Goal: Feedback & Contribution: Submit feedback/report problem

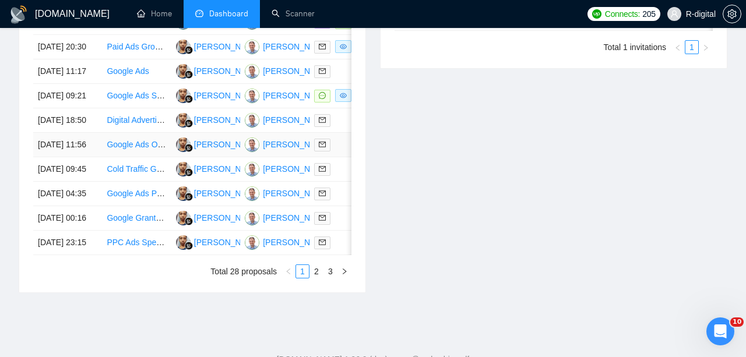
scroll to position [590, 0]
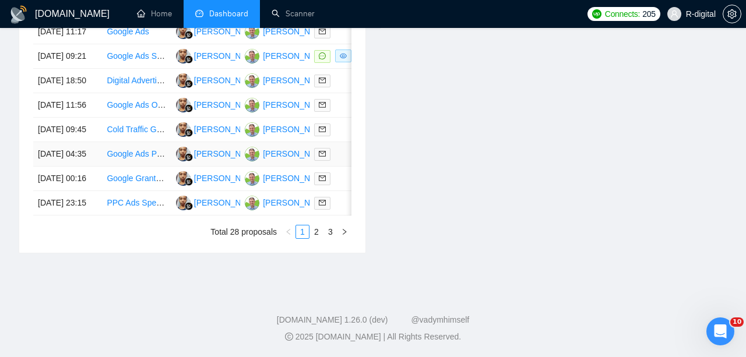
click at [76, 167] on td "[DATE] 04:35" at bounding box center [67, 154] width 69 height 24
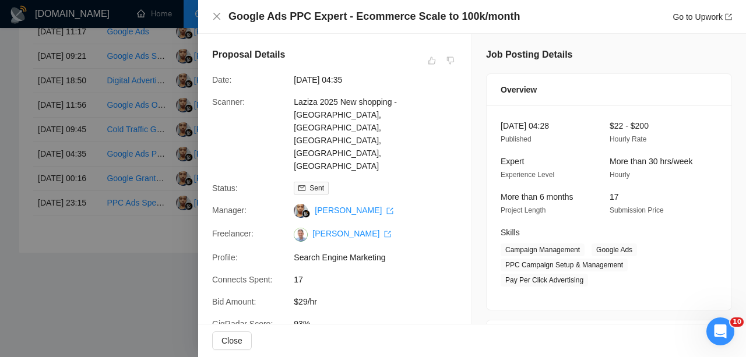
click at [77, 234] on div at bounding box center [373, 178] width 746 height 357
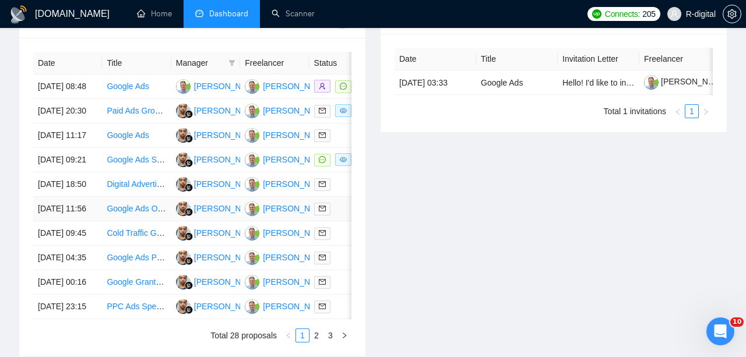
scroll to position [480, 0]
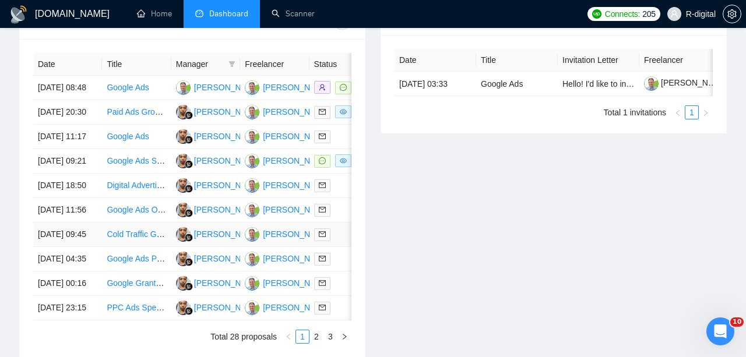
click at [127, 239] on link "Cold Traffic Growth Marketer – Cut CAC Fast for a $30M+ DTC Brand" at bounding box center [233, 234] width 253 height 9
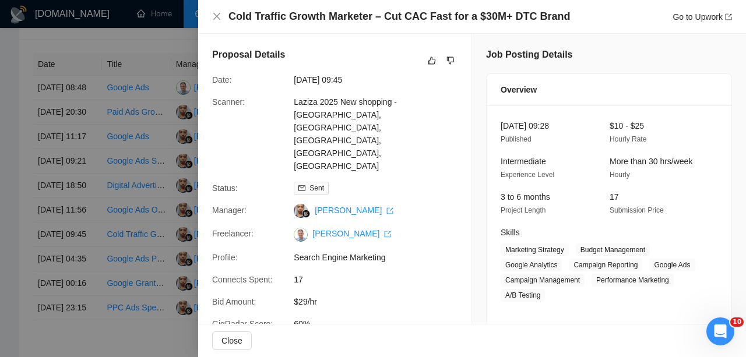
click at [310, 16] on h4 "Cold Traffic Growth Marketer – Cut CAC Fast for a $30M+ DTC Brand" at bounding box center [400, 16] width 342 height 15
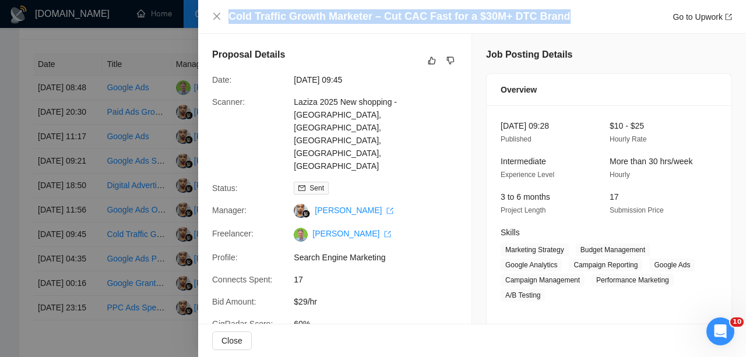
click at [310, 16] on h4 "Cold Traffic Growth Marketer – Cut CAC Fast for a $30M+ DTC Brand" at bounding box center [400, 16] width 342 height 15
copy h4 "Cold Traffic Growth Marketer – Cut CAC Fast for a $30M+ DTC Brand"
click at [430, 61] on icon "like" at bounding box center [432, 61] width 8 height 8
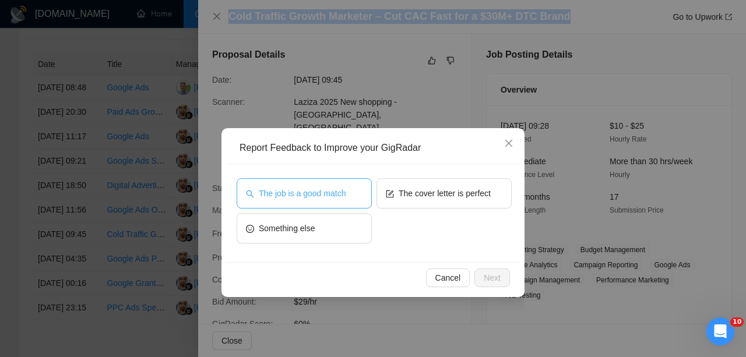
click at [291, 193] on span "The job is a good match" at bounding box center [302, 193] width 87 height 13
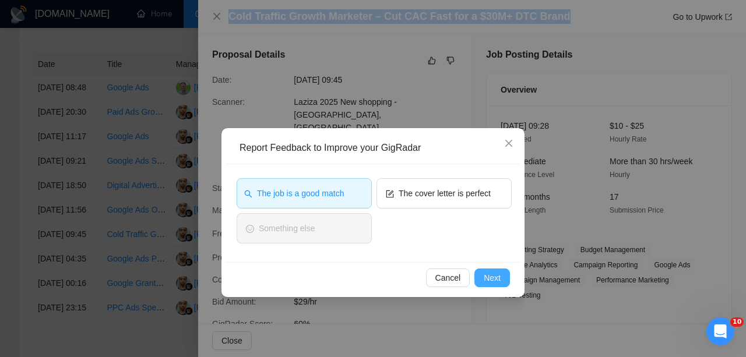
click at [506, 276] on button "Next" at bounding box center [493, 278] width 36 height 19
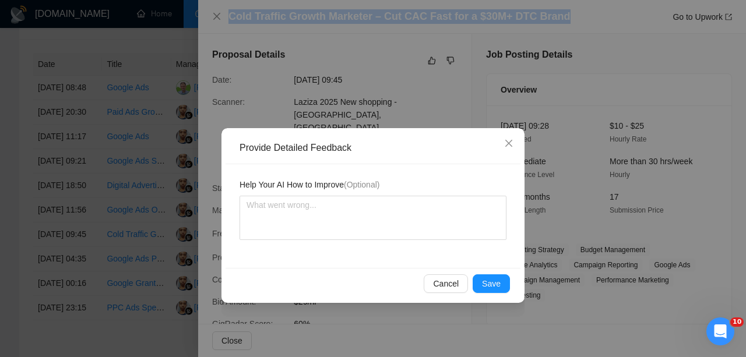
click at [506, 276] on button "Save" at bounding box center [491, 284] width 37 height 19
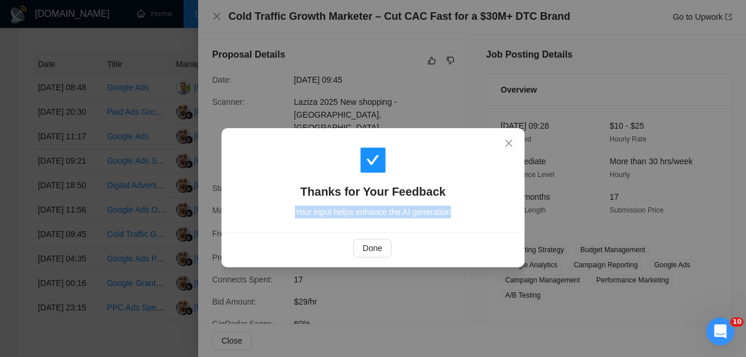
click at [506, 276] on div "Thanks for Your Feedback Your input helps enhance the AI generation Done" at bounding box center [373, 178] width 746 height 357
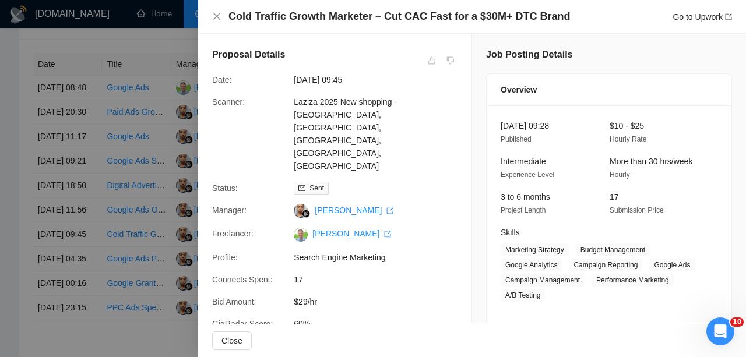
click at [68, 238] on div at bounding box center [373, 178] width 746 height 357
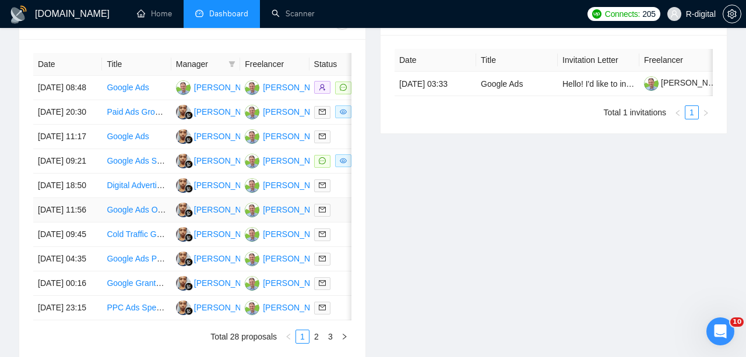
click at [121, 215] on link "Google Ads Optimization Expert (Audit & Recommendations)" at bounding box center [217, 209] width 220 height 9
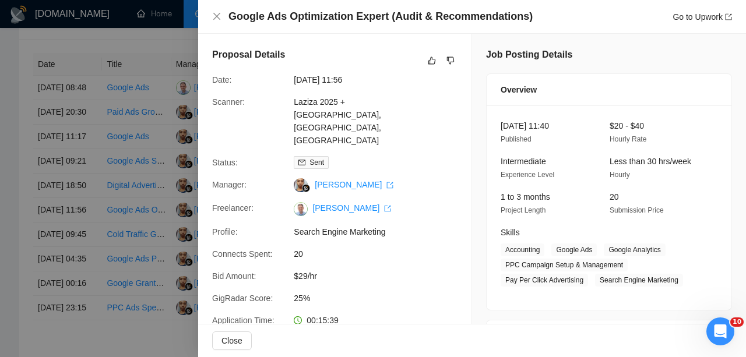
click at [262, 17] on h4 "Google Ads Optimization Expert (Audit & Recommendations)" at bounding box center [381, 16] width 304 height 15
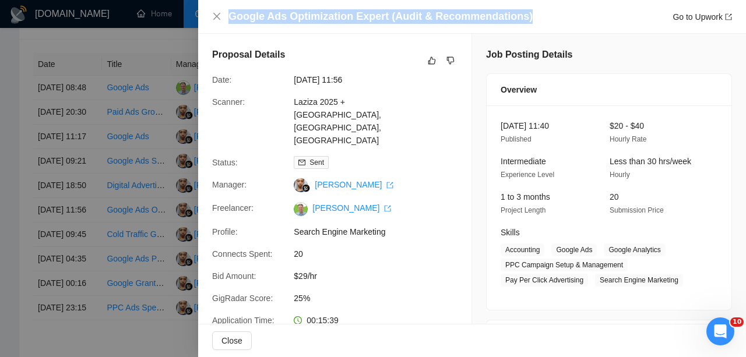
click at [262, 17] on h4 "Google Ads Optimization Expert (Audit & Recommendations)" at bounding box center [381, 16] width 304 height 15
copy h4 "Google Ads Optimization Expert (Audit & Recommendations)"
click at [426, 57] on button "button" at bounding box center [432, 61] width 14 height 14
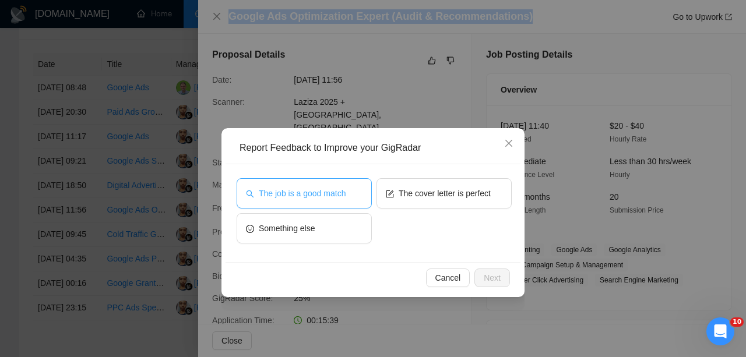
click at [283, 184] on button "The job is a good match" at bounding box center [304, 193] width 135 height 30
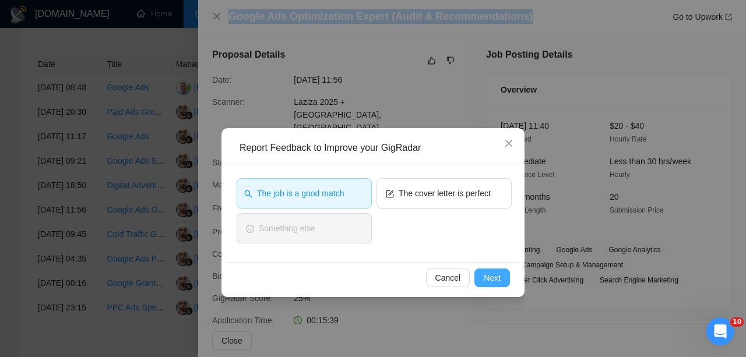
click at [482, 274] on button "Next" at bounding box center [493, 278] width 36 height 19
click at [482, 274] on div "Cancel Next" at bounding box center [373, 277] width 295 height 31
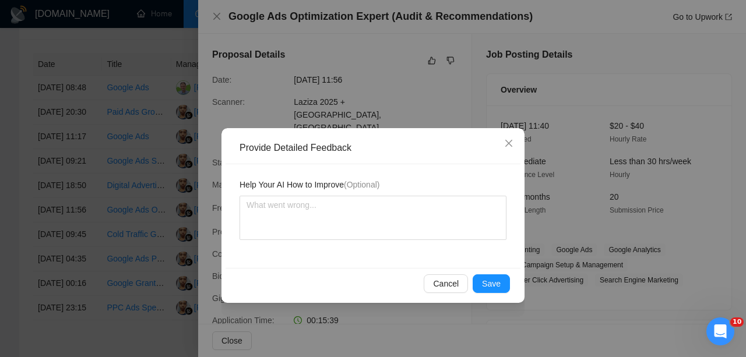
click at [482, 274] on div "Cancel Save" at bounding box center [373, 283] width 295 height 31
click at [482, 280] on span "Save" at bounding box center [491, 283] width 19 height 13
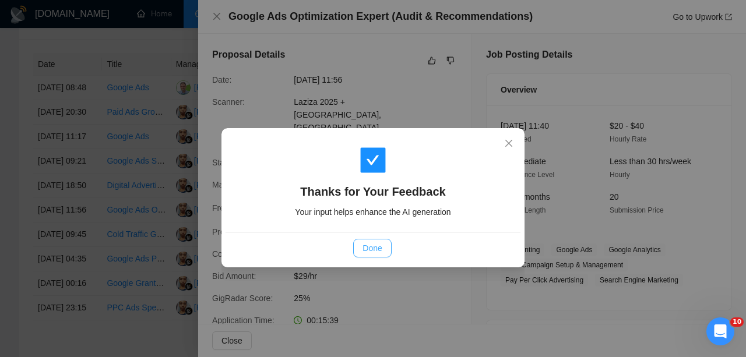
click at [368, 248] on span "Done" at bounding box center [372, 248] width 19 height 13
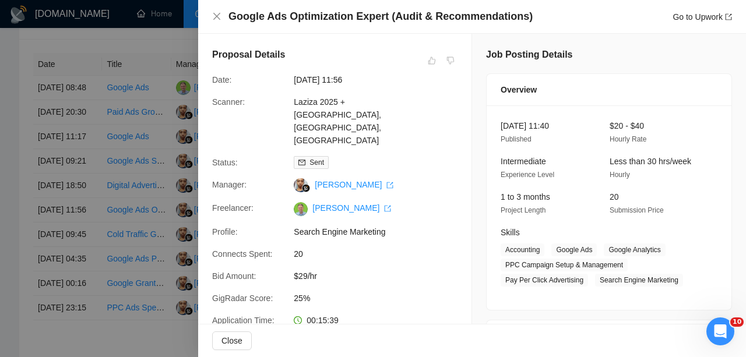
click at [84, 267] on div at bounding box center [373, 178] width 746 height 357
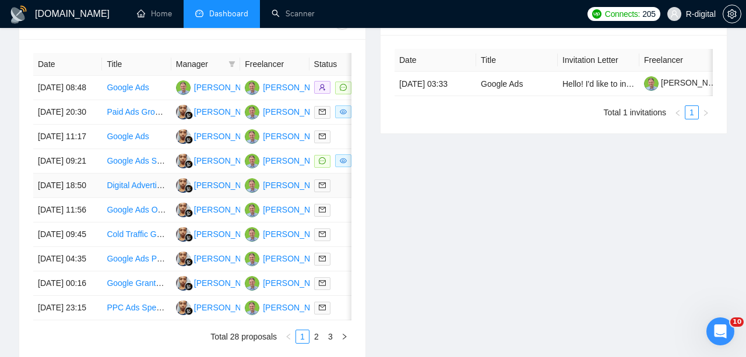
click at [131, 190] on link "Digital Advertising Conversion/API Specialist" at bounding box center [187, 185] width 161 height 9
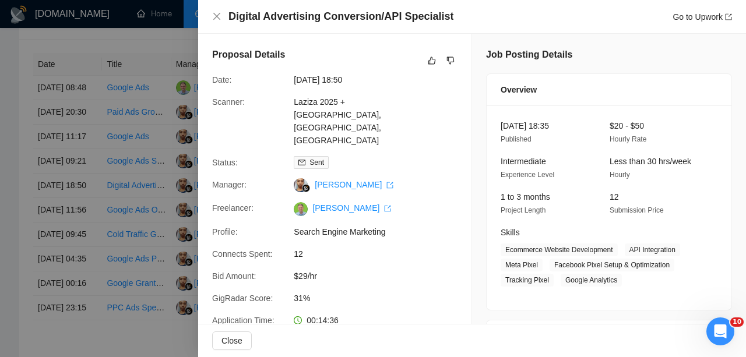
click at [326, 23] on h4 "Digital Advertising Conversion/API Specialist" at bounding box center [341, 16] width 225 height 15
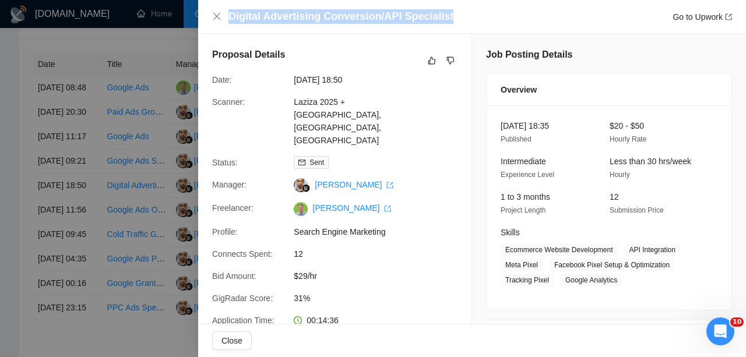
click at [326, 23] on h4 "Digital Advertising Conversion/API Specialist" at bounding box center [341, 16] width 225 height 15
copy h4 "Digital Advertising Conversion/API Specialist"
click at [447, 55] on button "button" at bounding box center [451, 61] width 14 height 14
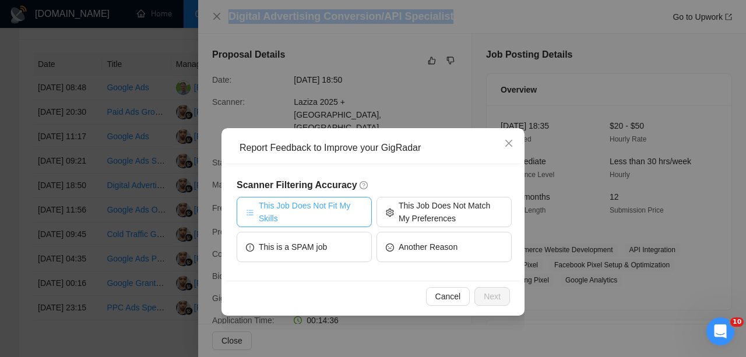
click at [326, 198] on button "This Job Does Not Fit My Skills" at bounding box center [304, 212] width 135 height 30
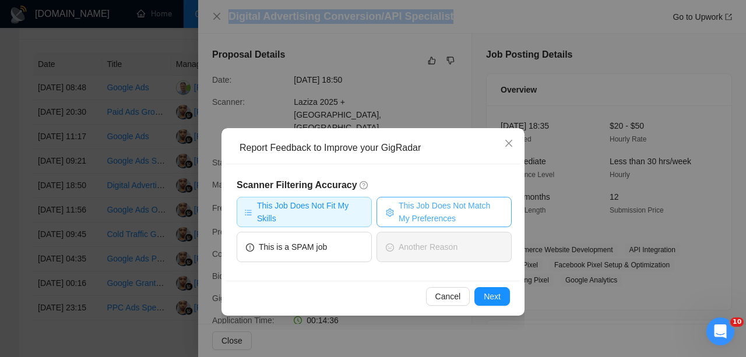
click at [436, 215] on span "This Job Does Not Match My Preferences" at bounding box center [451, 212] width 104 height 26
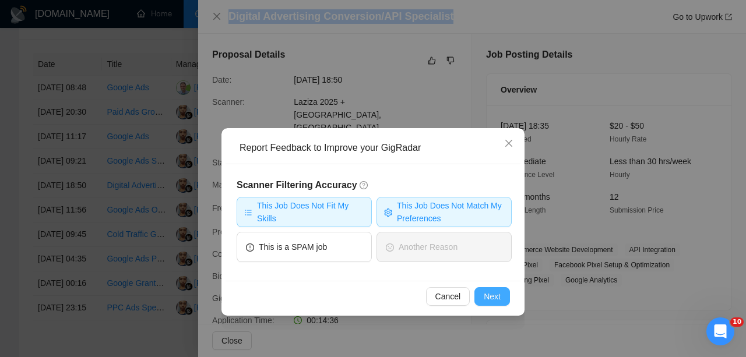
click at [489, 293] on span "Next" at bounding box center [492, 296] width 17 height 13
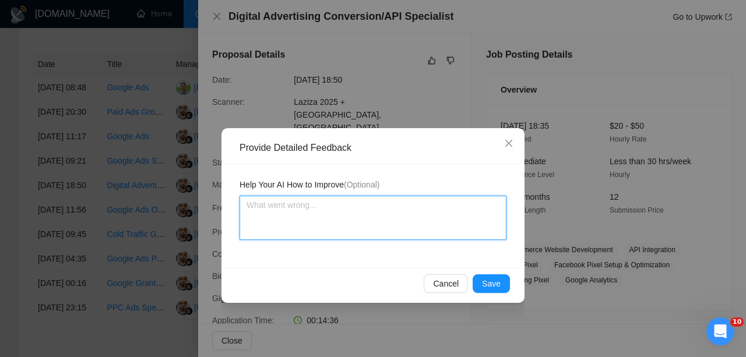
click at [371, 230] on textarea at bounding box center [373, 218] width 267 height 44
type textarea "I"
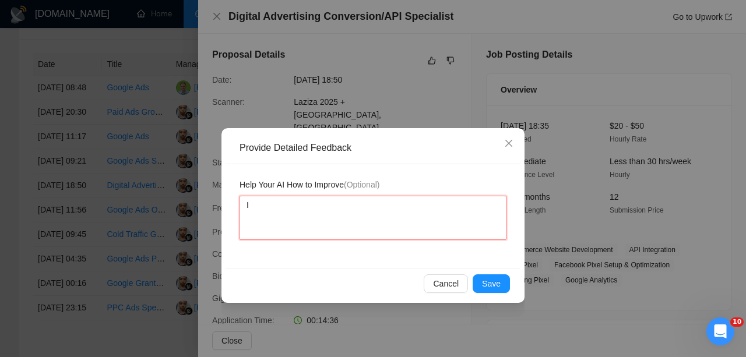
type textarea "Im"
type textarea "Im n"
type textarea "Im no"
type textarea "Im not"
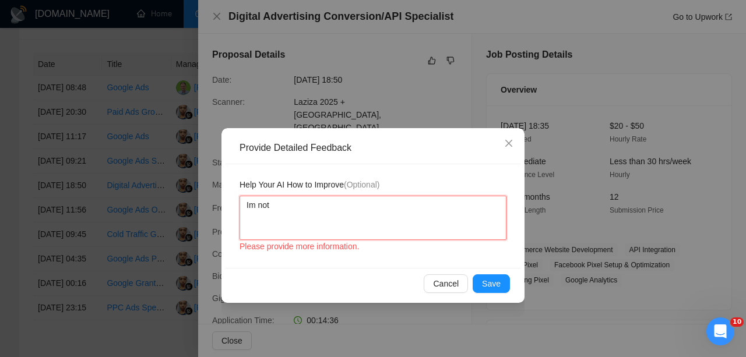
type textarea "Im not"
type textarea "Im not A"
type textarea "Im not AP"
type textarea "Im not API"
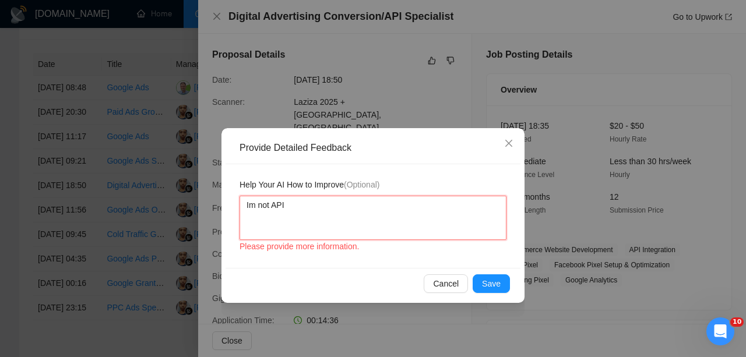
type textarea "Im not API s"
type textarea "Im not API sp"
type textarea "Im not API spe"
type textarea "Im not API spec"
type textarea "Im not API speci"
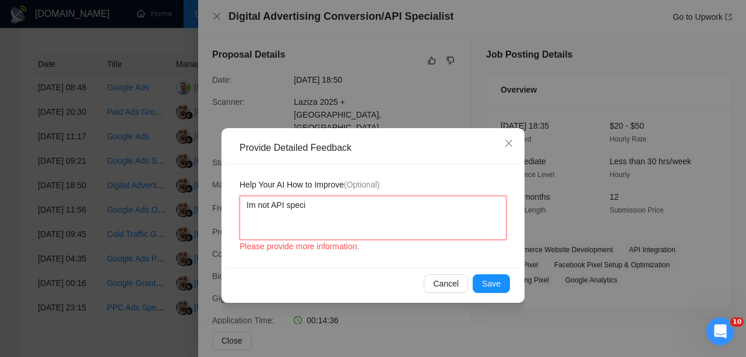
type textarea "Im not API specia"
type textarea "Im not API special"
type textarea "Im not API speciali"
type textarea "Im not API specialis"
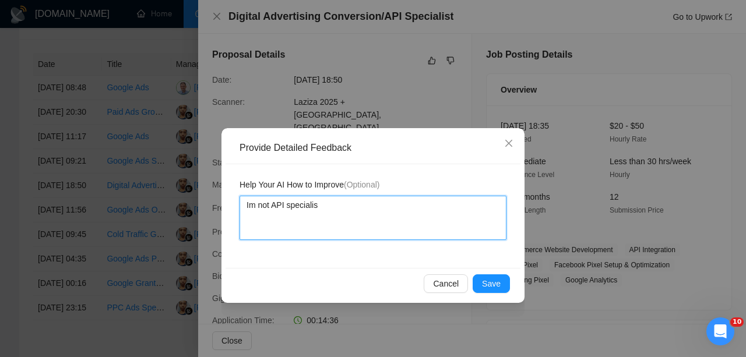
type textarea "Im not API specialist"
type textarea "Im not API specialist,"
type textarea "Im not API specialist, i"
type textarea "Im not API specialist, it"
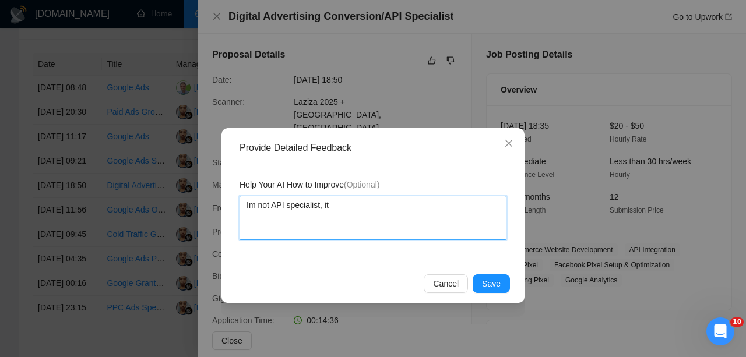
type textarea "Im not API specialist, its"
type textarea "Im not API specialist, its m"
type textarea "Im not API specialist, its my"
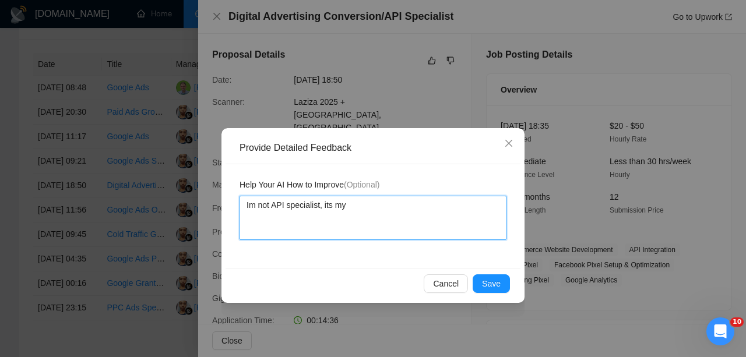
type textarea "Im not API specialist, its my"
type textarea "Im not API specialist, its m"
type textarea "Im not API specialist, its"
type textarea "Im not API specialist, its n"
type textarea "Im not API specialist, its ni"
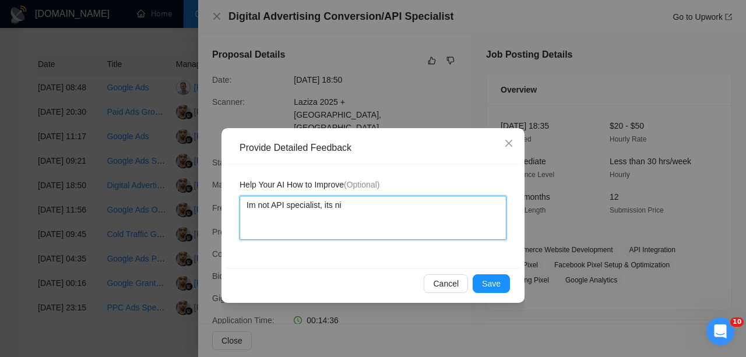
type textarea "Im not API specialist, its nit"
type textarea "Im not API specialist, its ni"
type textarea "Im not API specialist, its n"
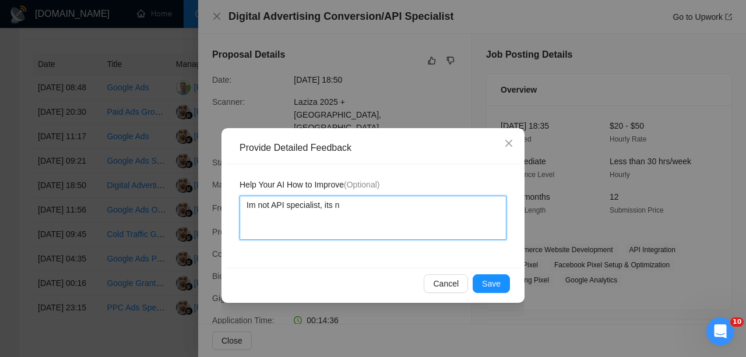
type textarea "Im not API specialist, its no"
type textarea "Im not API specialist, its not"
type textarea "Im not API specialist, its not m"
type textarea "Im not API specialist, its not my"
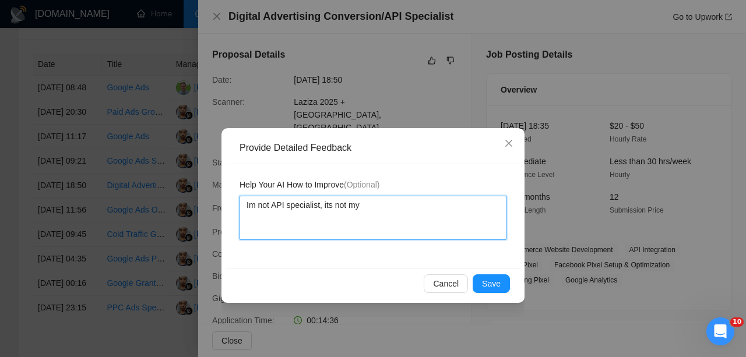
type textarea "Im not API specialist, its not my"
type textarea "Im not API specialist, its not my j"
type textarea "Im not API specialist, its not my jo"
type textarea "Im not API specialist, its not my job"
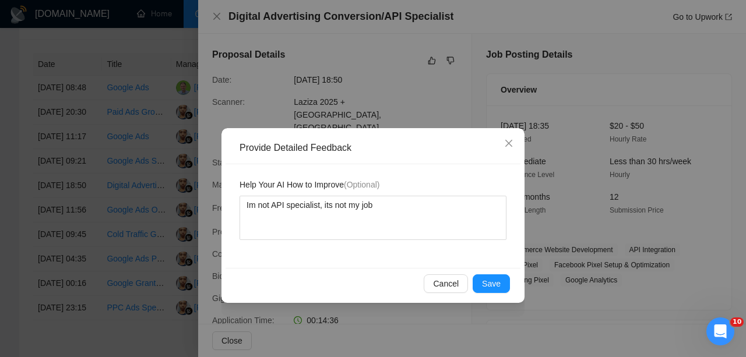
click at [511, 302] on div "Provide Detailed Feedback Help Your AI How to Improve (Optional) Im not API spe…" at bounding box center [373, 215] width 303 height 175
click at [497, 277] on span "Save" at bounding box center [491, 283] width 19 height 13
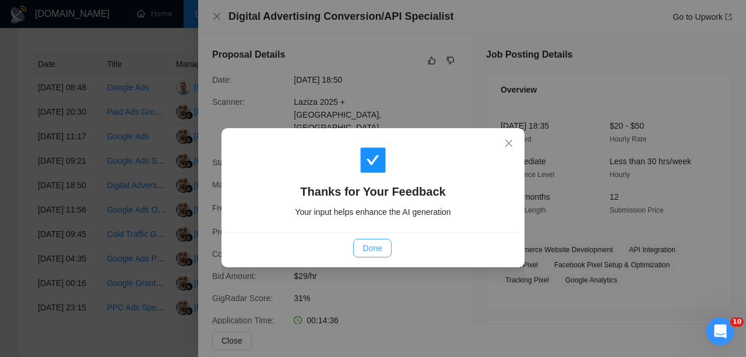
click at [391, 243] on button "Done" at bounding box center [372, 248] width 38 height 19
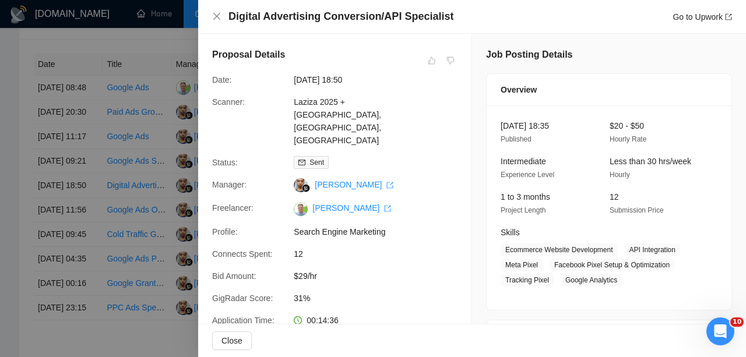
click at [76, 207] on div at bounding box center [373, 178] width 746 height 357
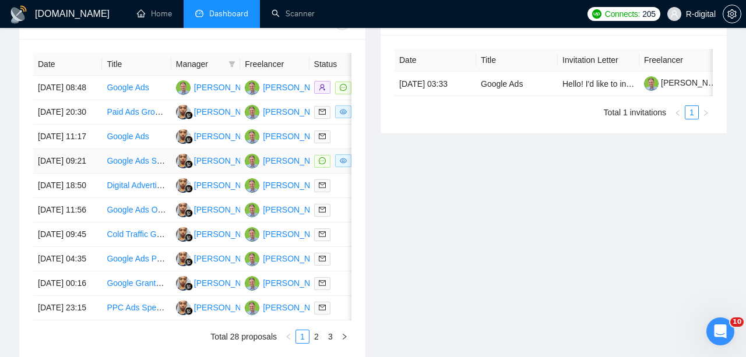
click at [121, 166] on link "Google Ads Specialist for Legal Services" at bounding box center [180, 160] width 147 height 9
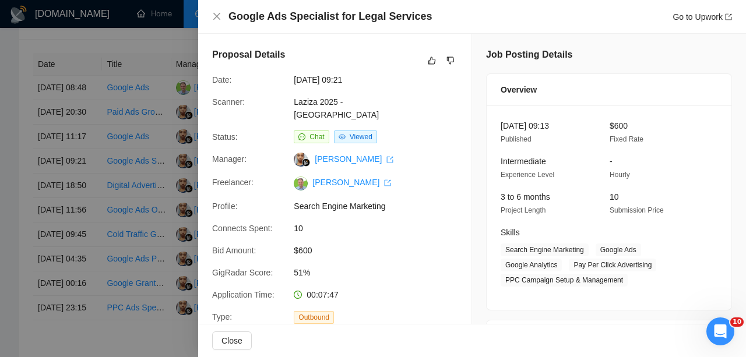
click at [282, 19] on h4 "Google Ads Specialist for Legal Services" at bounding box center [330, 16] width 203 height 15
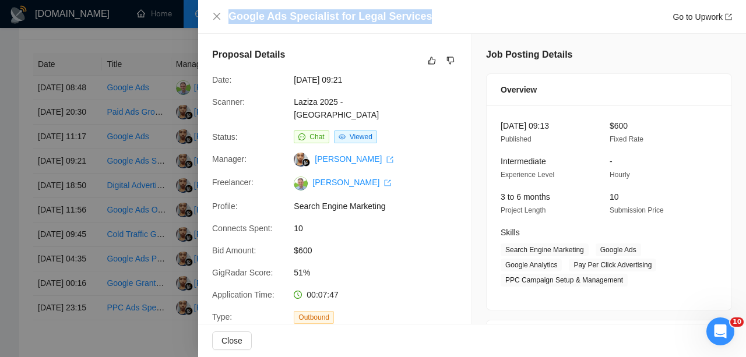
copy h4 "Google Ads Specialist for Legal Services"
click at [430, 54] on button "button" at bounding box center [432, 61] width 14 height 14
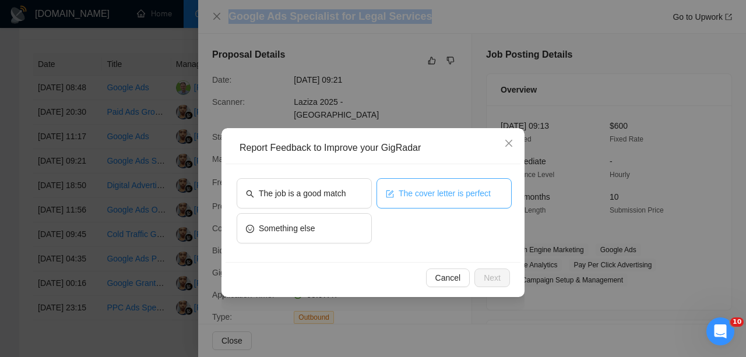
click at [410, 194] on span "The cover letter is perfect" at bounding box center [445, 193] width 92 height 13
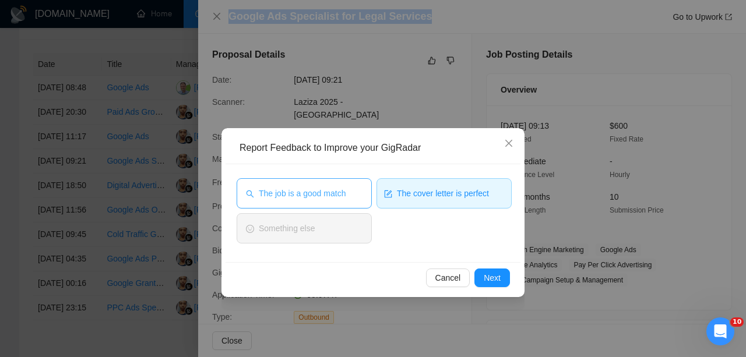
click at [332, 180] on button "The job is a good match" at bounding box center [304, 193] width 135 height 30
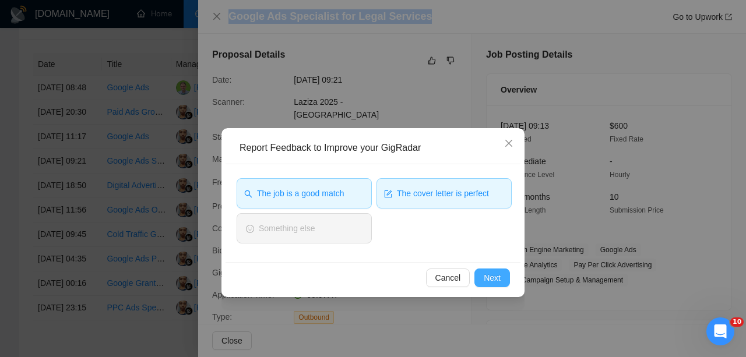
click at [488, 283] on span "Next" at bounding box center [492, 278] width 17 height 13
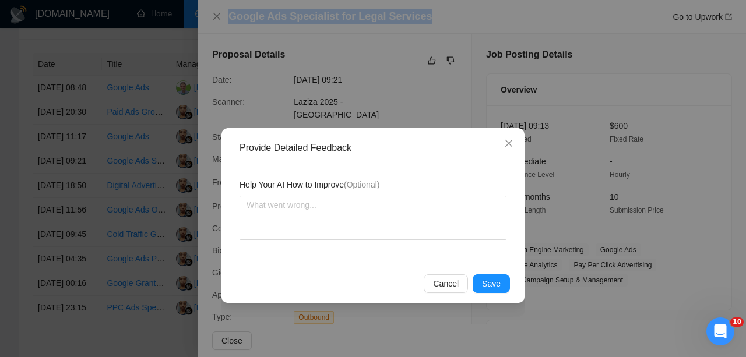
click at [488, 283] on span "Save" at bounding box center [491, 283] width 19 height 13
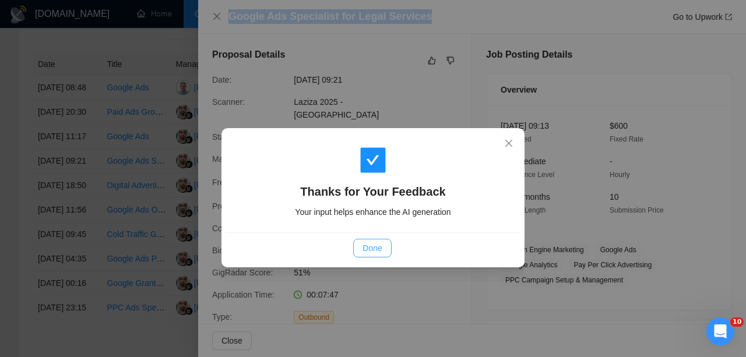
click at [386, 254] on button "Done" at bounding box center [372, 248] width 38 height 19
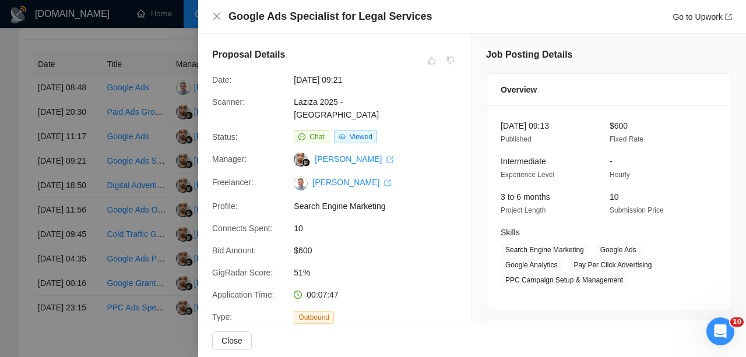
click at [137, 160] on div at bounding box center [373, 178] width 746 height 357
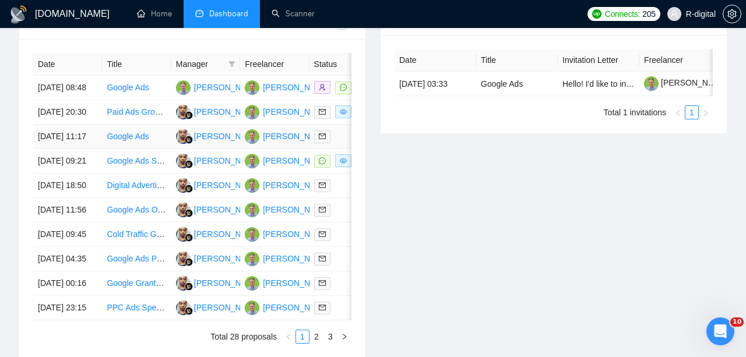
click at [119, 141] on link "Google Ads" at bounding box center [128, 136] width 42 height 9
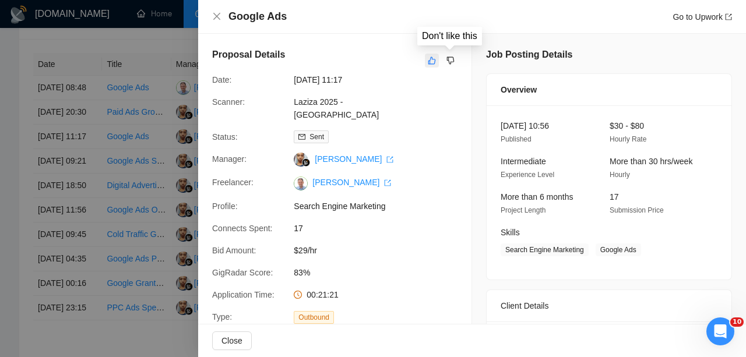
click at [433, 60] on icon "like" at bounding box center [432, 60] width 8 height 9
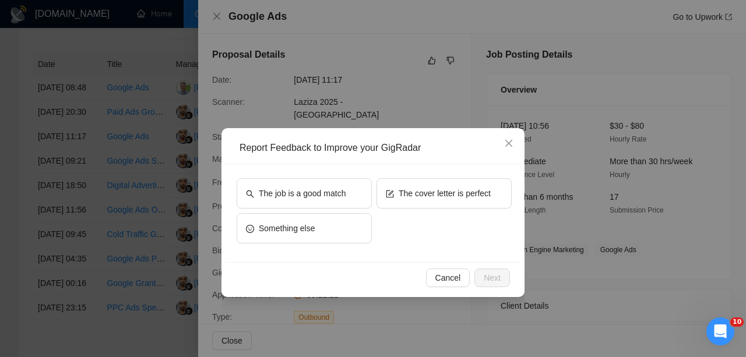
click at [329, 153] on div "Report Feedback to Improve your GigRadar" at bounding box center [373, 148] width 295 height 32
click at [325, 197] on span "The job is a good match" at bounding box center [302, 193] width 87 height 13
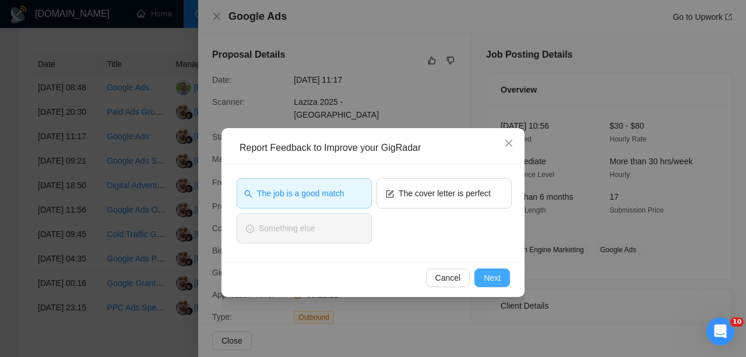
click at [497, 277] on span "Next" at bounding box center [492, 278] width 17 height 13
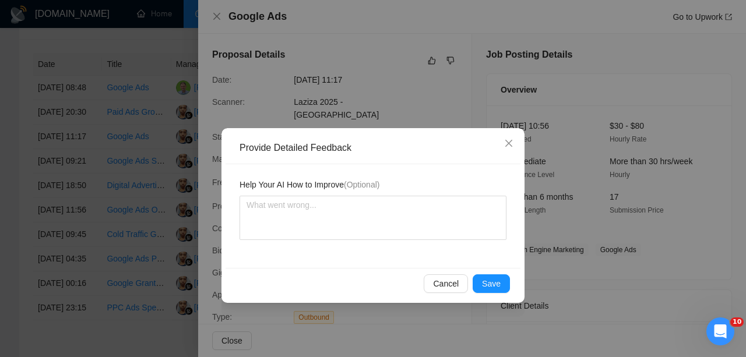
click at [497, 277] on button "Save" at bounding box center [491, 284] width 37 height 19
click at [497, 277] on div "Provide Detailed Feedback Help Your AI How to Improve (Optional) Cancel Save" at bounding box center [373, 178] width 746 height 357
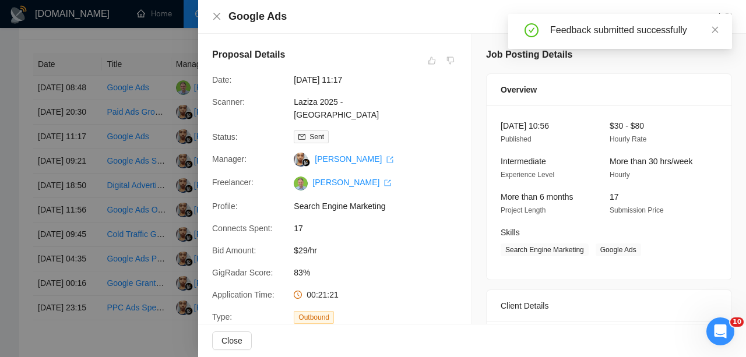
click at [251, 15] on h4 "Google Ads" at bounding box center [258, 16] width 58 height 15
click at [312, 26] on div "Google Ads Go to Upwork" at bounding box center [472, 17] width 548 height 34
drag, startPoint x: 312, startPoint y: 17, endPoint x: 220, endPoint y: 15, distance: 92.1
click at [220, 15] on div "Google Ads Go to Upwork" at bounding box center [472, 16] width 520 height 15
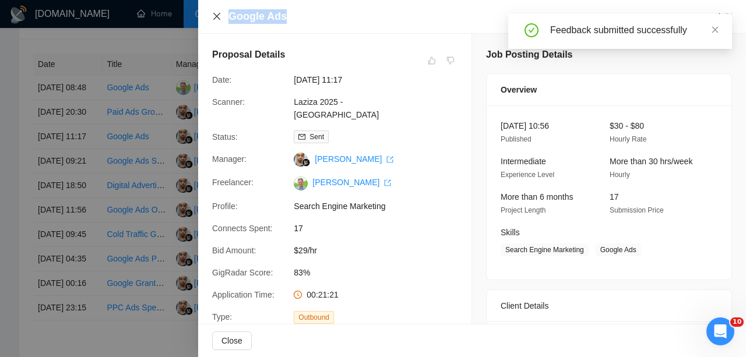
copy div "Google Ads"
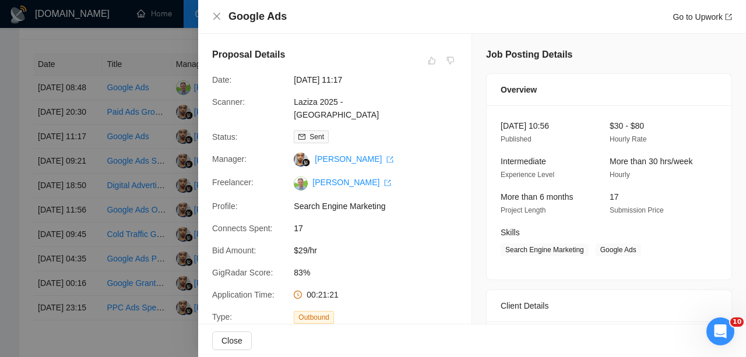
click at [64, 182] on div at bounding box center [373, 178] width 746 height 357
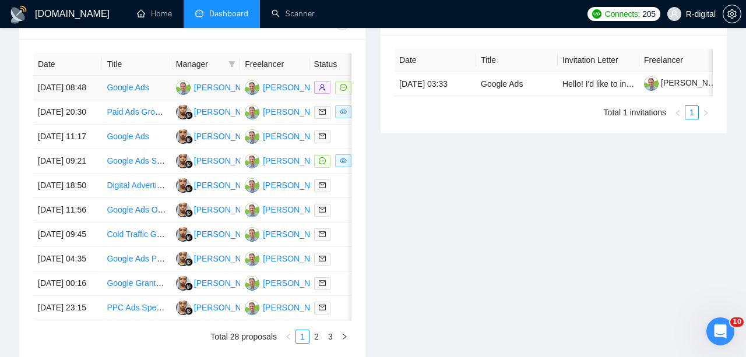
click at [85, 100] on td "[DATE] 08:48" at bounding box center [67, 88] width 69 height 24
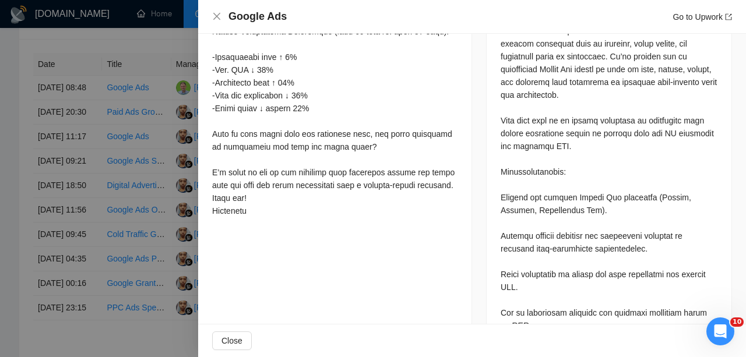
scroll to position [620, 0]
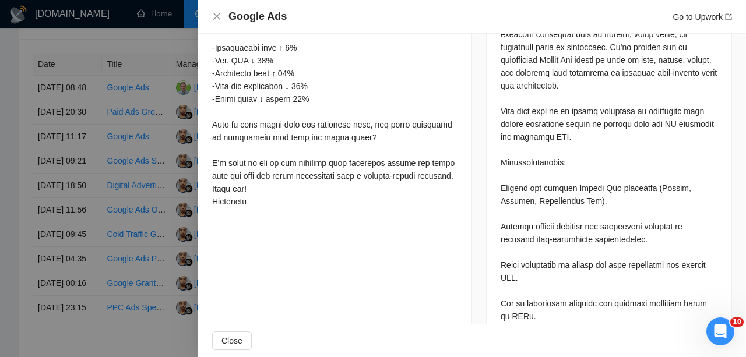
click at [122, 219] on div at bounding box center [373, 178] width 746 height 357
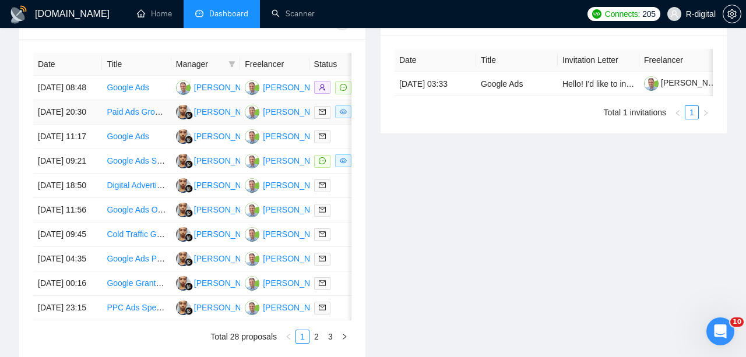
click at [131, 123] on td "Paid Ads Growth Marketer for Luxury Women’s Fashion Brand" at bounding box center [136, 112] width 69 height 24
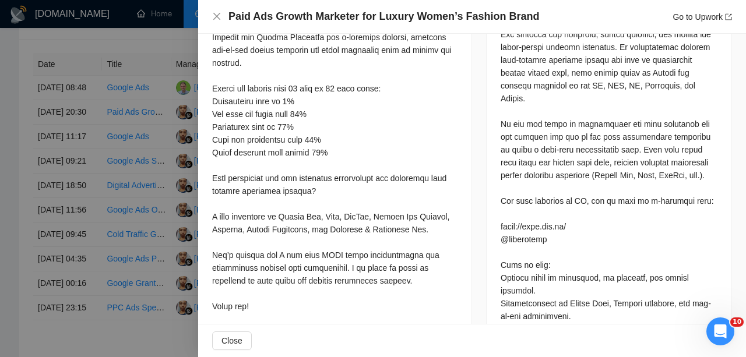
click at [79, 143] on div at bounding box center [373, 178] width 746 height 357
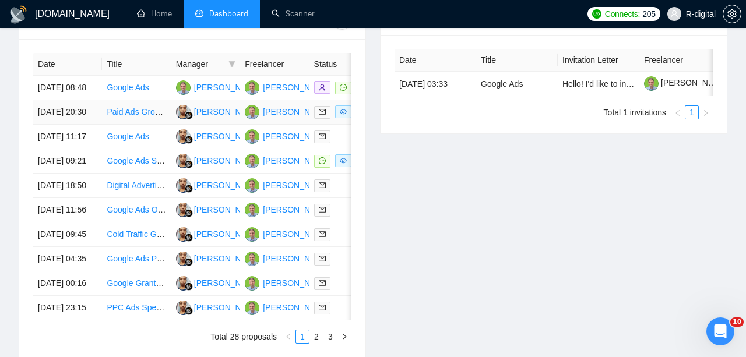
click at [115, 117] on link "Paid Ads Growth Marketer for Luxury Women’s Fashion Brand" at bounding box center [219, 111] width 225 height 9
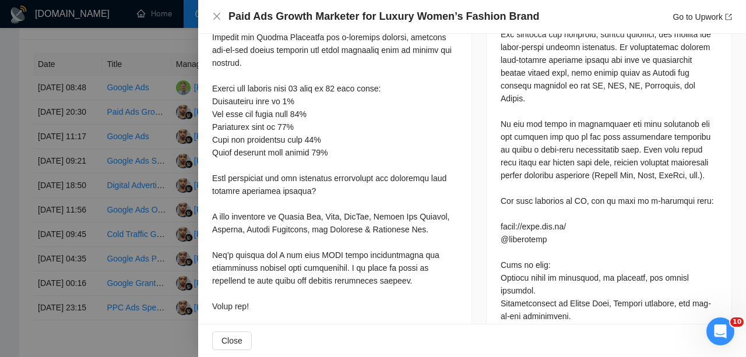
click at [288, 16] on h4 "Paid Ads Growth Marketer for Luxury Women’s Fashion Brand" at bounding box center [384, 16] width 311 height 15
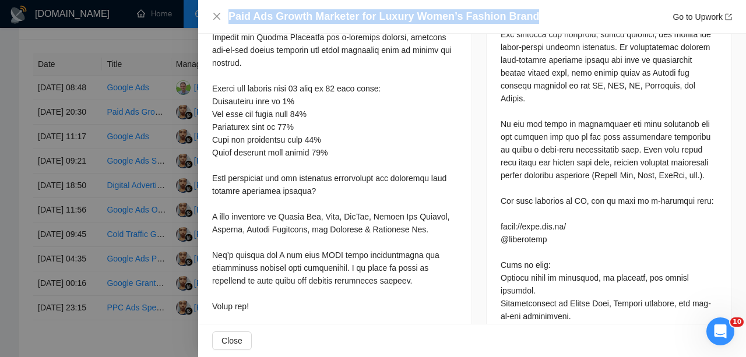
click at [288, 16] on h4 "Paid Ads Growth Marketer for Luxury Women’s Fashion Brand" at bounding box center [384, 16] width 311 height 15
copy h4 "Paid Ads Growth Marketer for Luxury Women’s Fashion Brand"
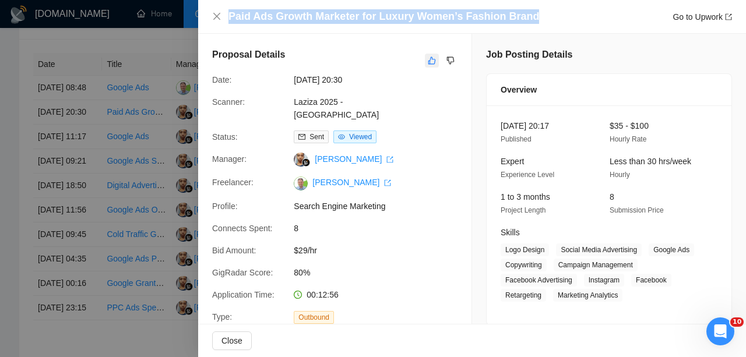
scroll to position [0, 0]
click at [436, 64] on button "button" at bounding box center [432, 61] width 14 height 14
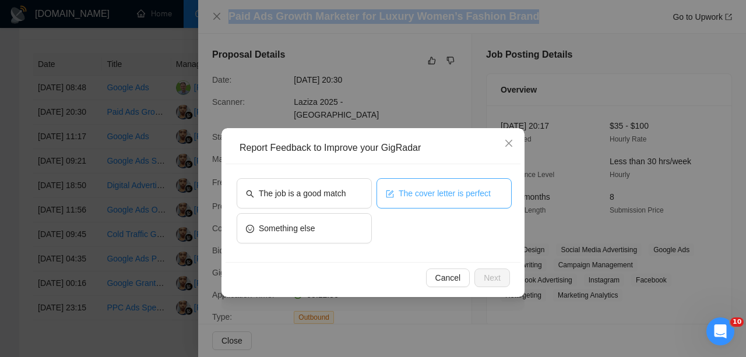
click at [430, 205] on button "The cover letter is perfect" at bounding box center [444, 193] width 135 height 30
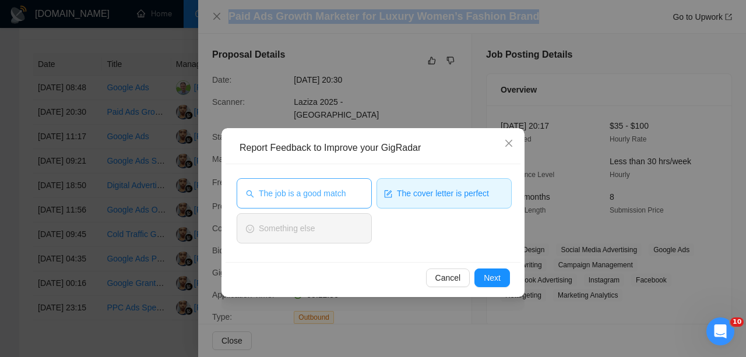
click at [337, 188] on span "The job is a good match" at bounding box center [302, 193] width 87 height 13
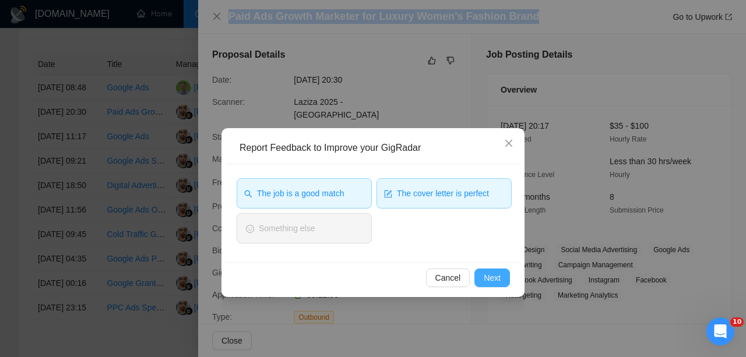
click at [488, 276] on span "Next" at bounding box center [492, 278] width 17 height 13
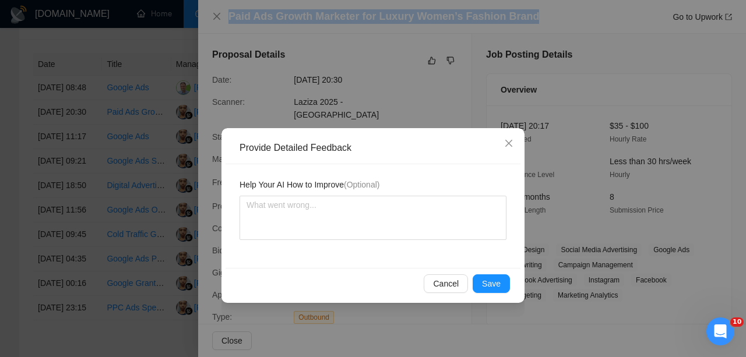
click at [488, 276] on button "Save" at bounding box center [491, 284] width 37 height 19
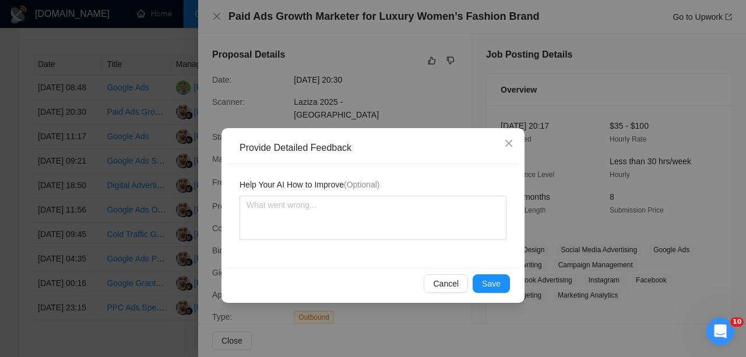
click at [488, 276] on div "Provide Detailed Feedback Help Your AI How to Improve (Optional) Cancel Save" at bounding box center [373, 178] width 746 height 357
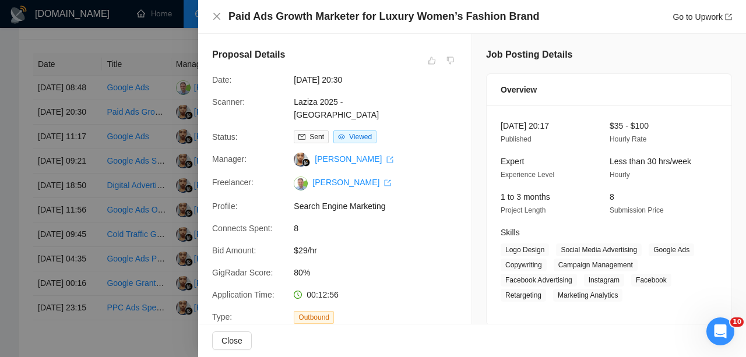
click at [131, 145] on div at bounding box center [373, 178] width 746 height 357
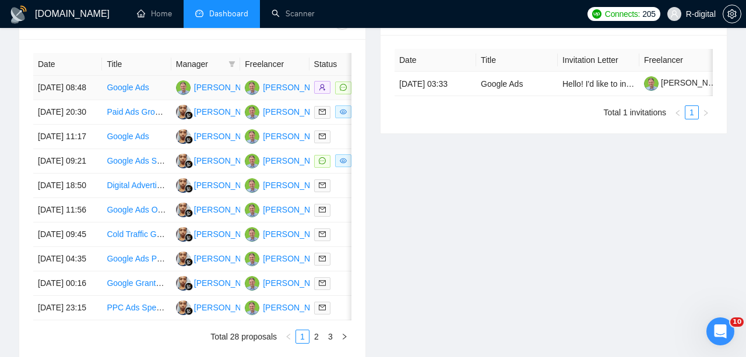
click at [76, 96] on td "[DATE] 08:48" at bounding box center [67, 88] width 69 height 24
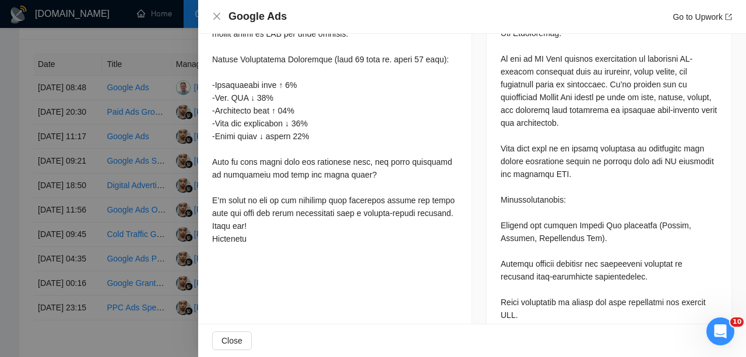
scroll to position [635, 0]
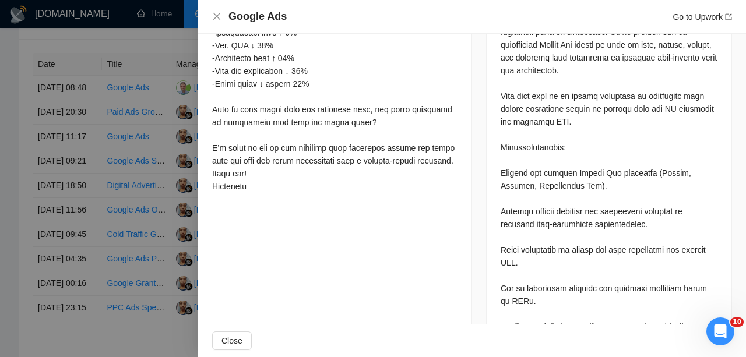
click at [66, 191] on div at bounding box center [373, 178] width 746 height 357
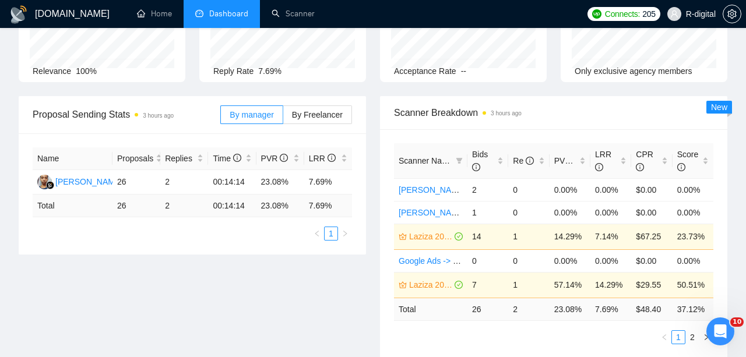
scroll to position [110, 0]
click at [291, 11] on link "Scanner" at bounding box center [293, 14] width 43 height 10
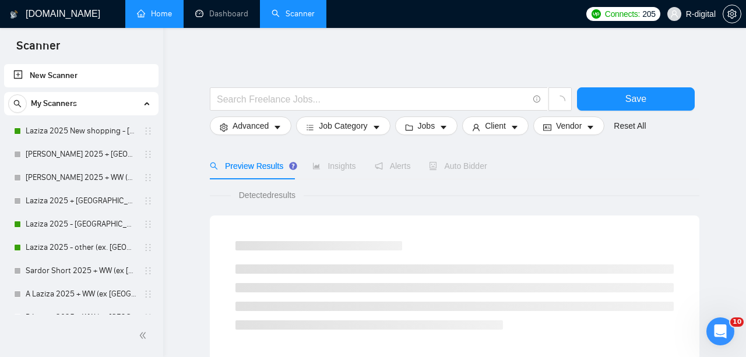
click at [169, 14] on link "Home" at bounding box center [154, 14] width 35 height 10
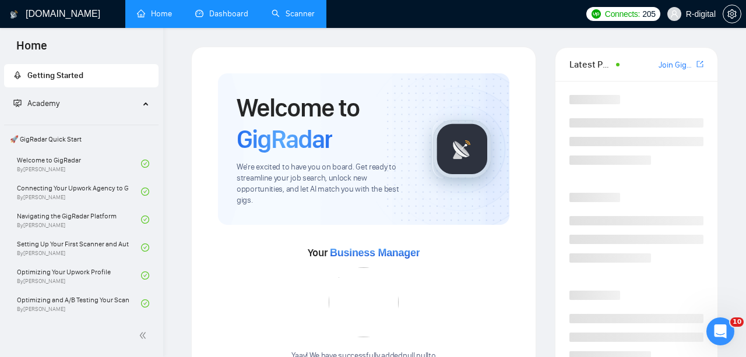
click at [221, 9] on link "Dashboard" at bounding box center [221, 14] width 53 height 10
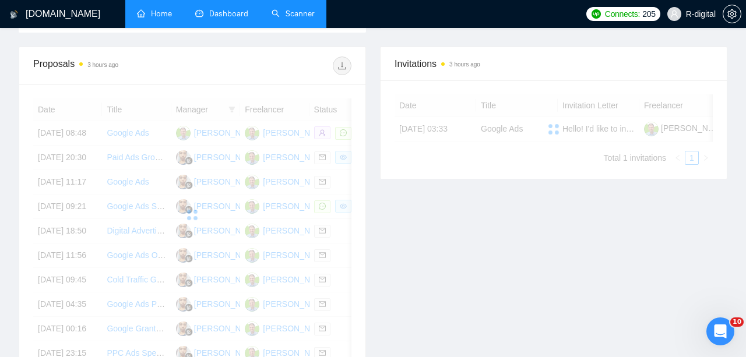
scroll to position [298, 0]
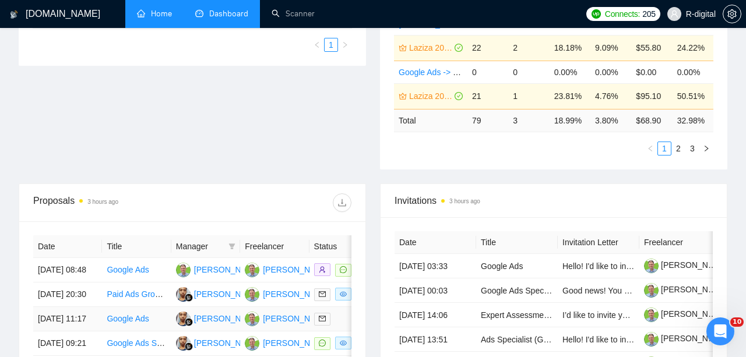
click at [85, 332] on td "[DATE] 11:17" at bounding box center [67, 319] width 69 height 24
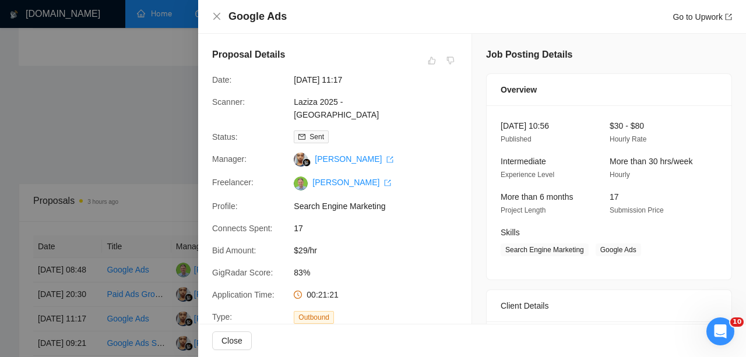
click at [158, 131] on div at bounding box center [373, 178] width 746 height 357
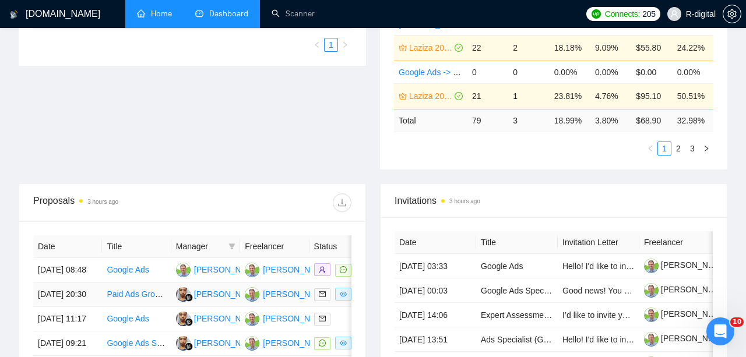
click at [58, 307] on td "[DATE] 20:30" at bounding box center [67, 295] width 69 height 24
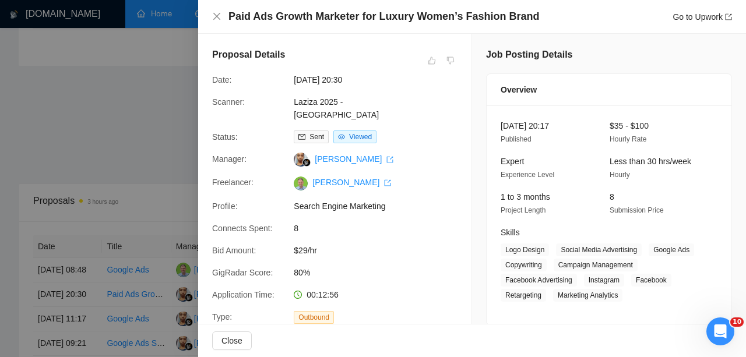
click at [121, 124] on div at bounding box center [373, 178] width 746 height 357
